Goal: Use online tool/utility

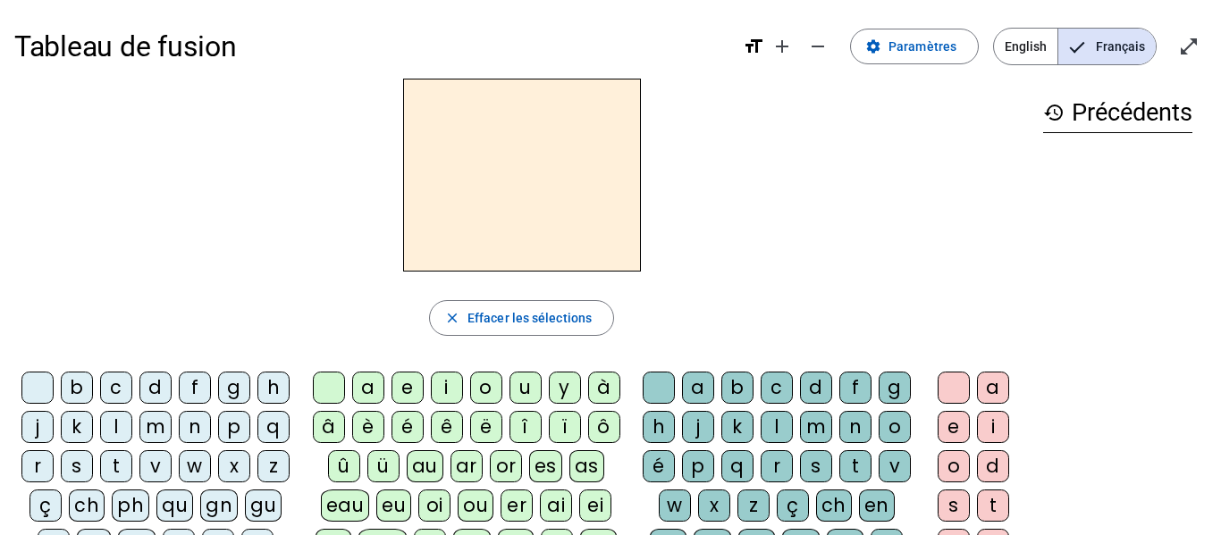
click at [172, 375] on div "d" at bounding box center [155, 388] width 32 height 32
click at [532, 385] on div "u" at bounding box center [525, 388] width 32 height 32
click at [132, 469] on div "t" at bounding box center [116, 466] width 32 height 32
click at [371, 382] on div "a" at bounding box center [368, 388] width 32 height 32
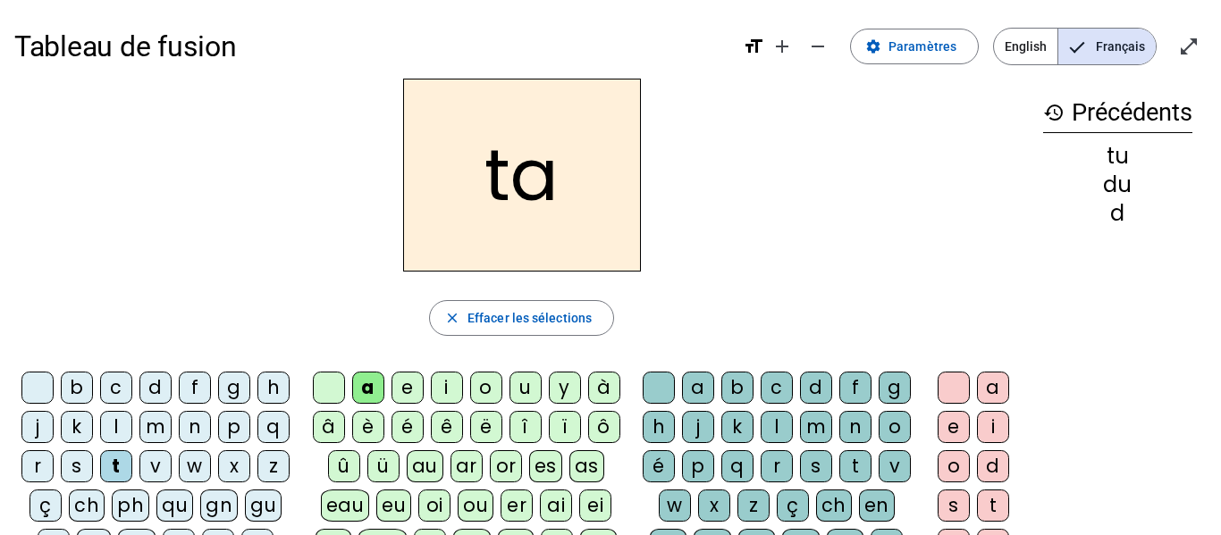
click at [418, 380] on div "e" at bounding box center [407, 388] width 32 height 32
click at [172, 374] on div "d" at bounding box center [155, 388] width 32 height 32
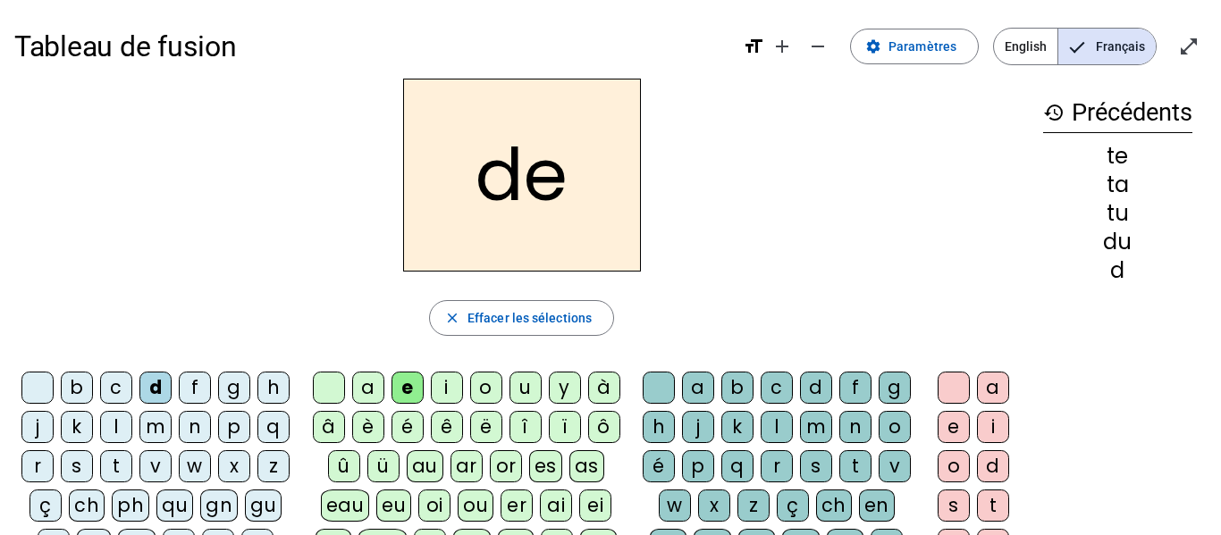
click at [54, 426] on div "j" at bounding box center [37, 427] width 32 height 32
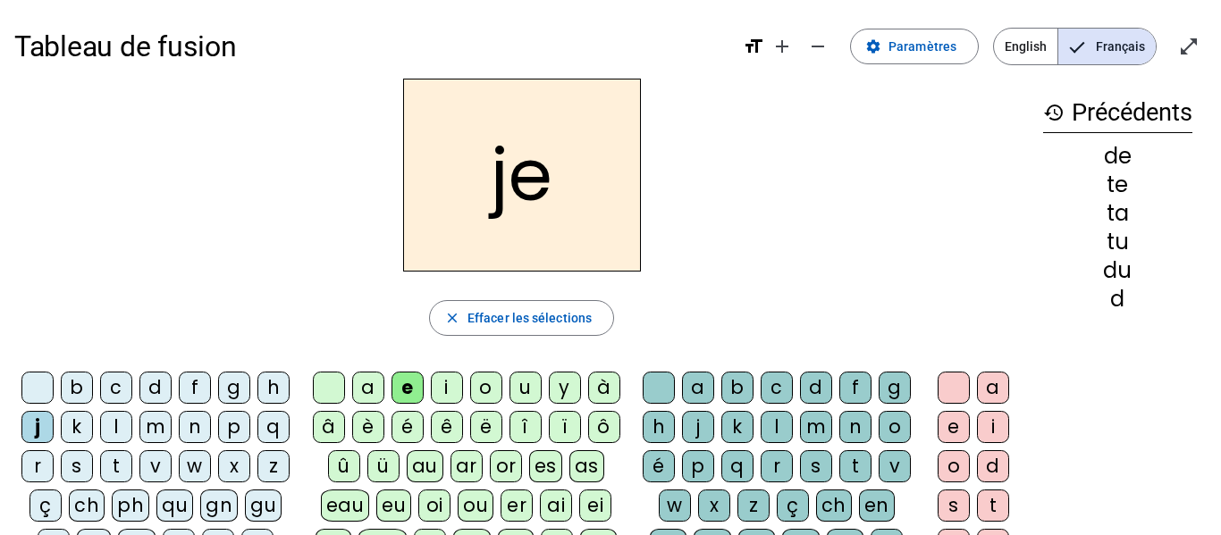
click at [172, 433] on div "m" at bounding box center [155, 427] width 32 height 32
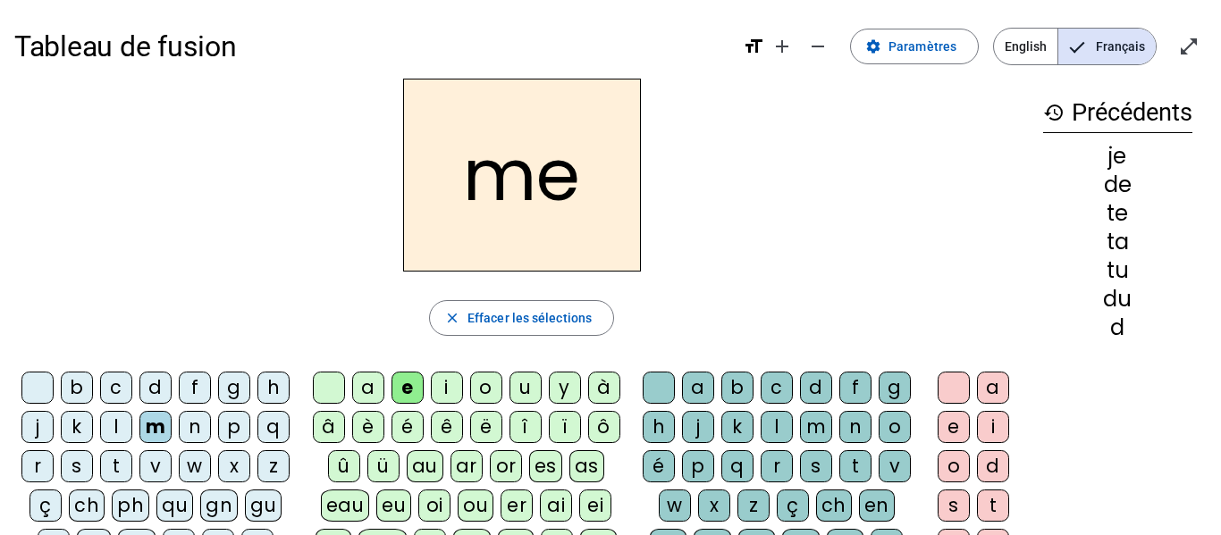
click at [356, 400] on div "a" at bounding box center [368, 388] width 32 height 32
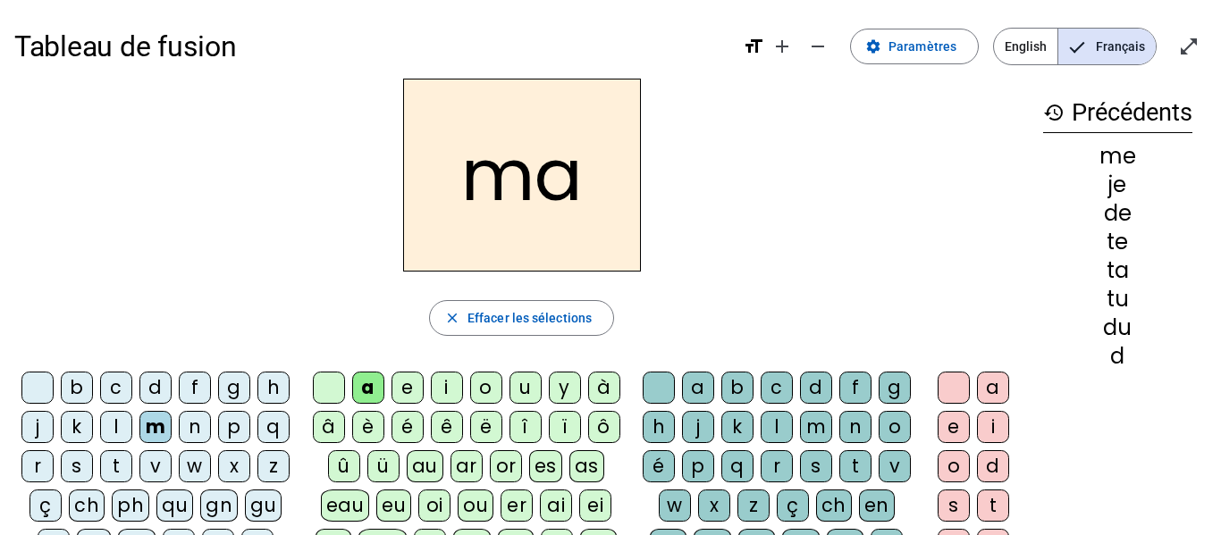
click at [793, 424] on div "l" at bounding box center [776, 427] width 32 height 32
